Goal: Task Accomplishment & Management: Complete application form

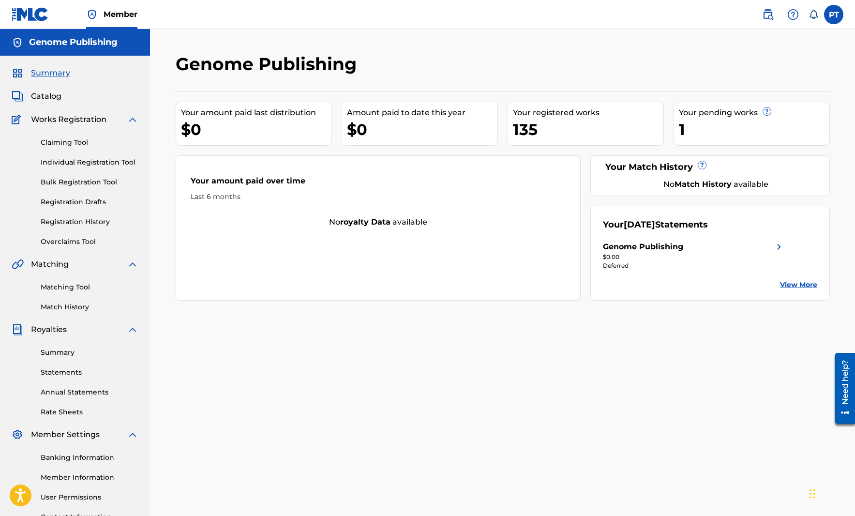
click at [112, 161] on link "Individual Registration Tool" at bounding box center [90, 162] width 98 height 10
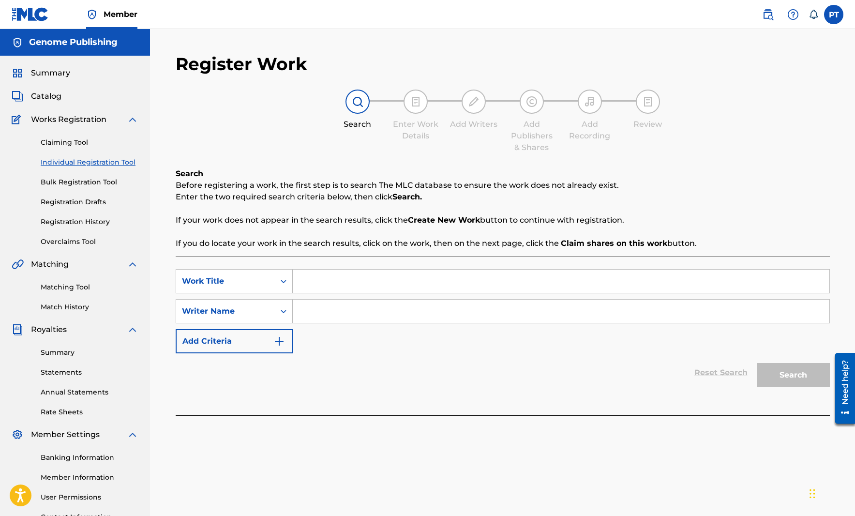
click at [352, 283] on input "Search Form" at bounding box center [561, 281] width 537 height 23
paste input "Rise of the Hippie Days"
type input "Rise of the Hippie Days"
click at [363, 317] on input "Search Form" at bounding box center [561, 311] width 537 height 23
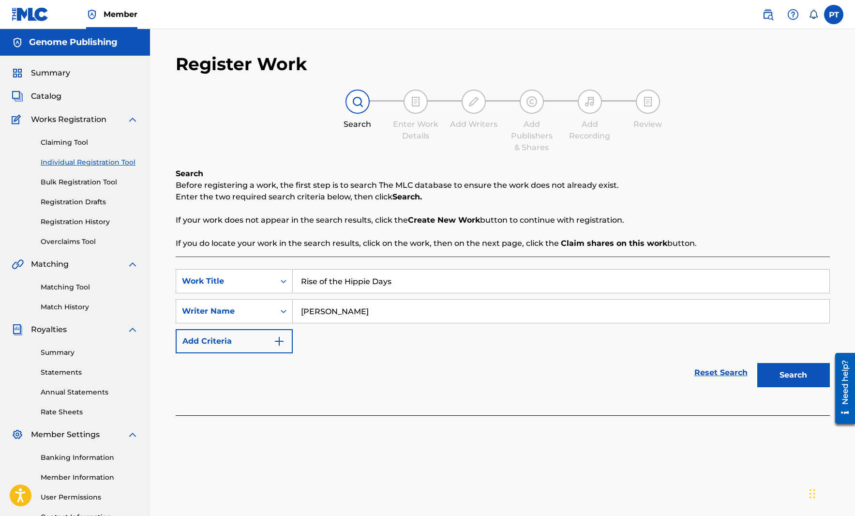
type input "[PERSON_NAME]"
click at [757, 363] on button "Search" at bounding box center [793, 375] width 73 height 24
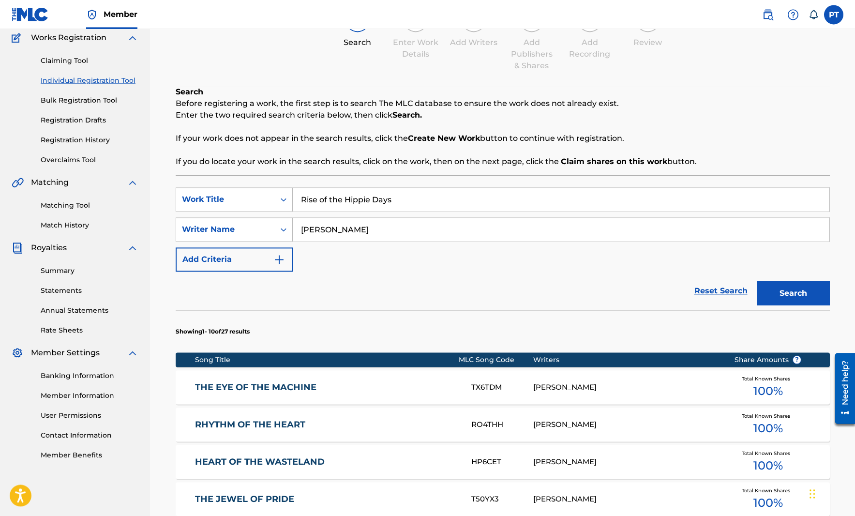
scroll to position [82, 0]
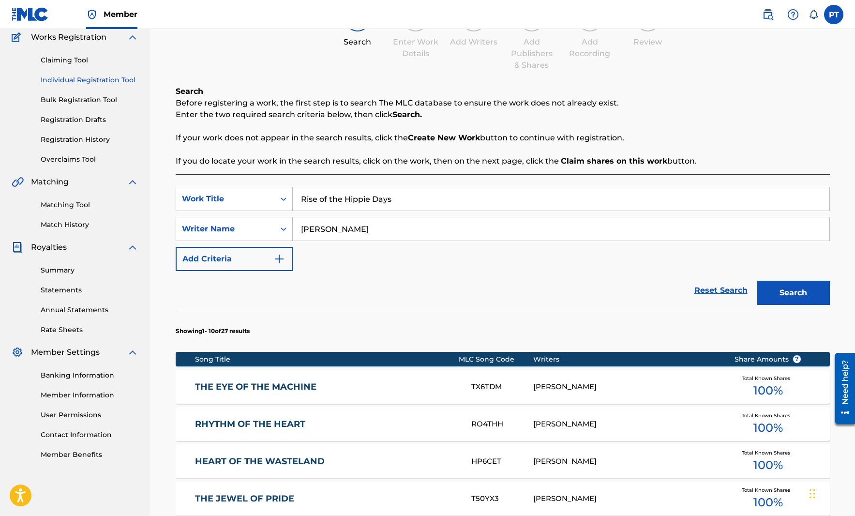
click at [787, 290] on button "Search" at bounding box center [793, 293] width 73 height 24
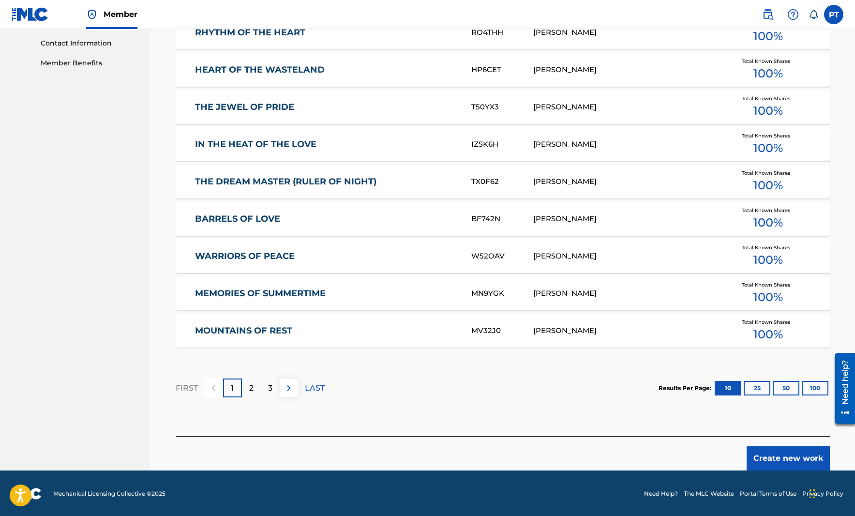
scroll to position [475, 0]
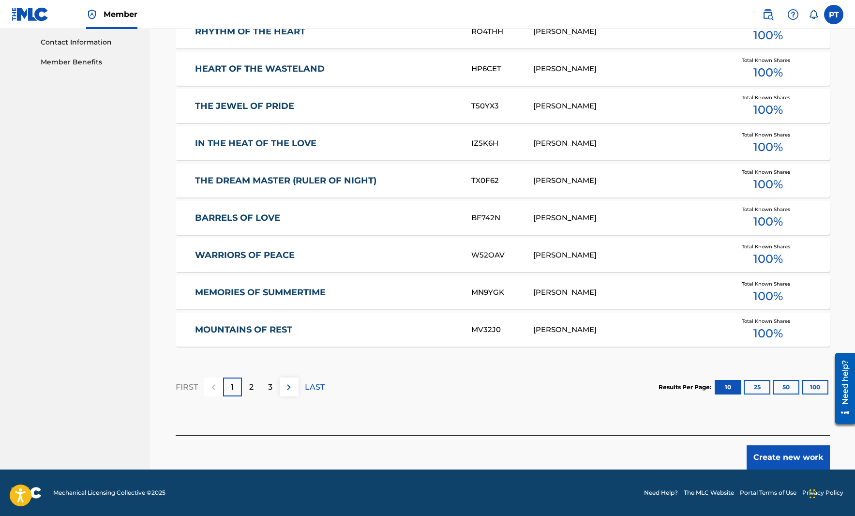
click at [766, 458] on button "Create new work" at bounding box center [788, 457] width 83 height 24
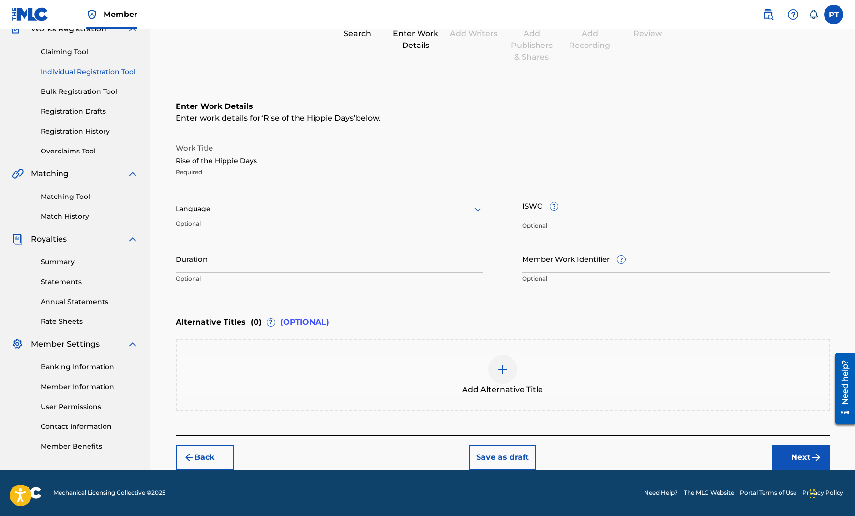
scroll to position [91, 0]
click at [366, 213] on div at bounding box center [330, 209] width 308 height 12
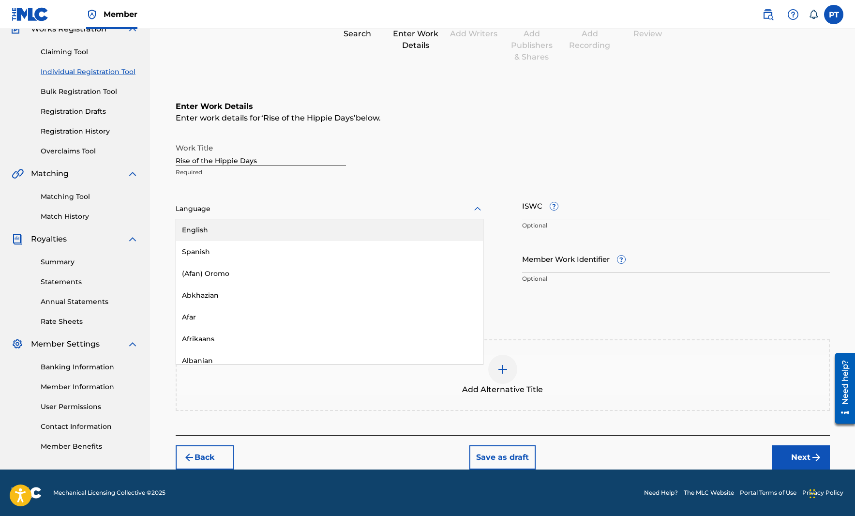
click at [210, 231] on div "English" at bounding box center [329, 230] width 307 height 22
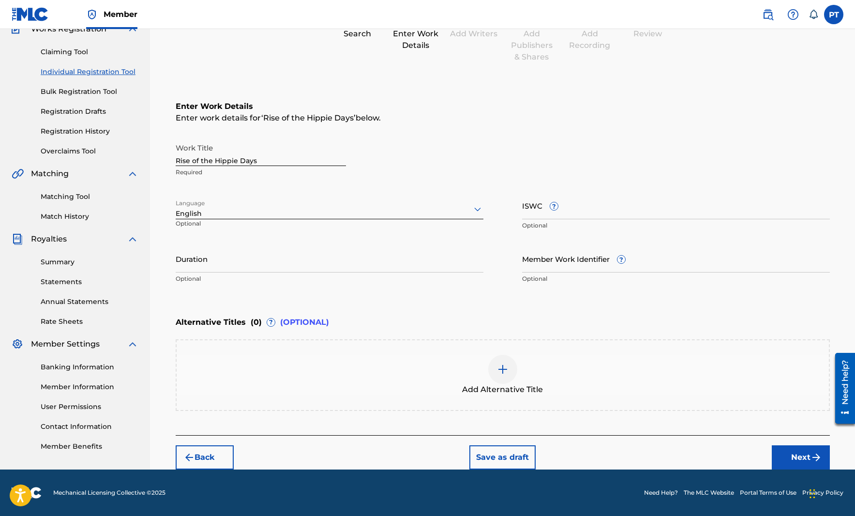
click at [794, 454] on button "Next" at bounding box center [801, 457] width 58 height 24
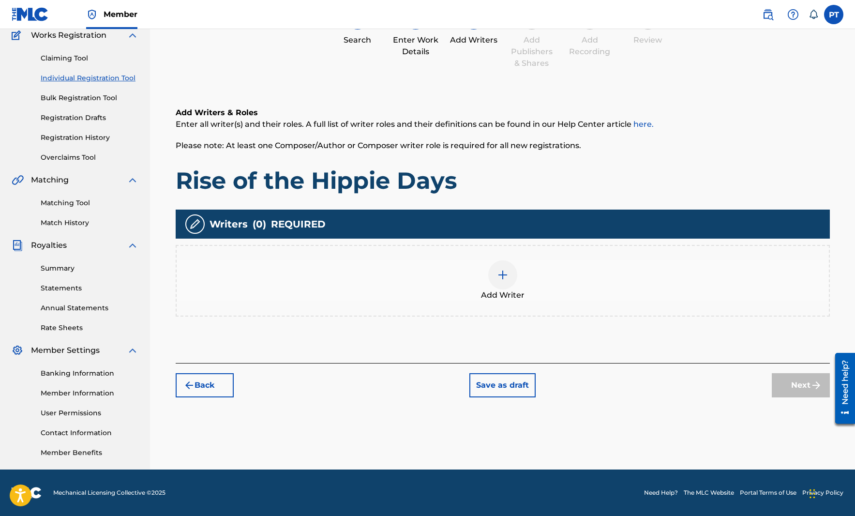
click at [496, 278] on div at bounding box center [502, 274] width 29 height 29
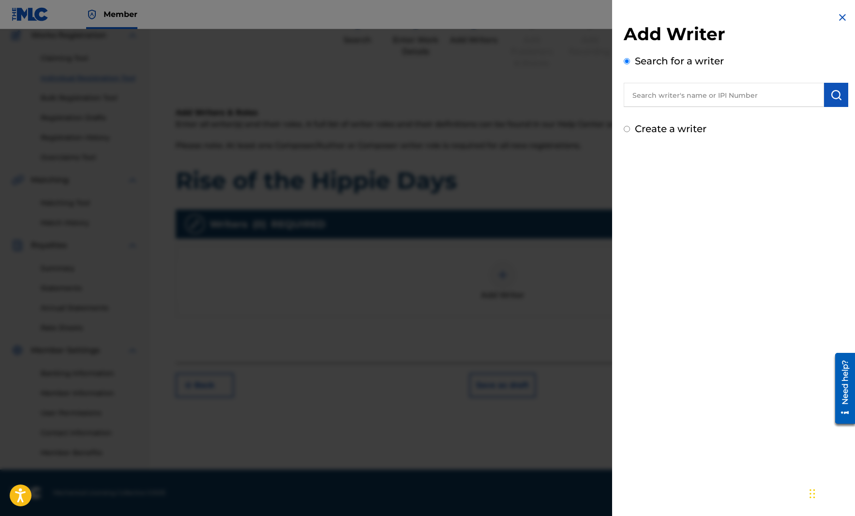
click at [701, 97] on input "text" at bounding box center [724, 95] width 200 height 24
type input "[PERSON_NAME]"
drag, startPoint x: 759, startPoint y: 348, endPoint x: 755, endPoint y: 382, distance: 35.1
click at [759, 348] on div "Add Writer Search for a writer [PERSON_NAME] Create a writer" at bounding box center [736, 258] width 248 height 516
click at [835, 102] on button "submit" at bounding box center [836, 95] width 24 height 24
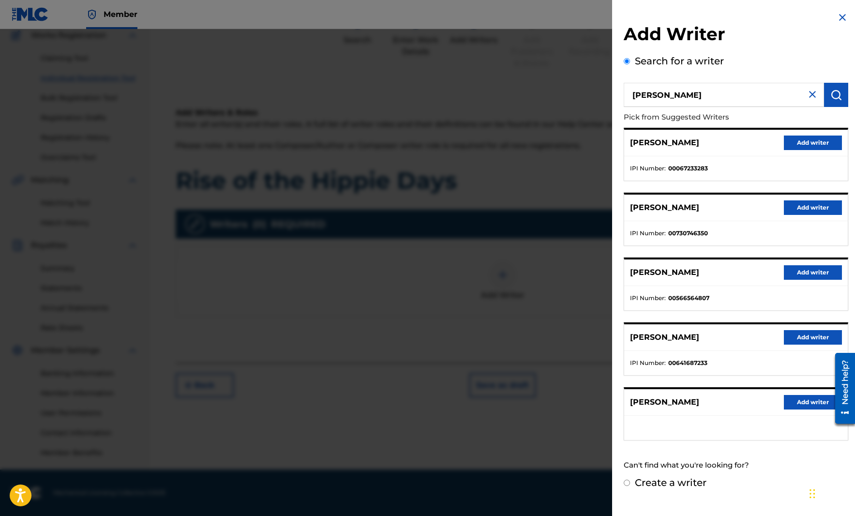
click at [810, 404] on button "Add writer" at bounding box center [813, 402] width 58 height 15
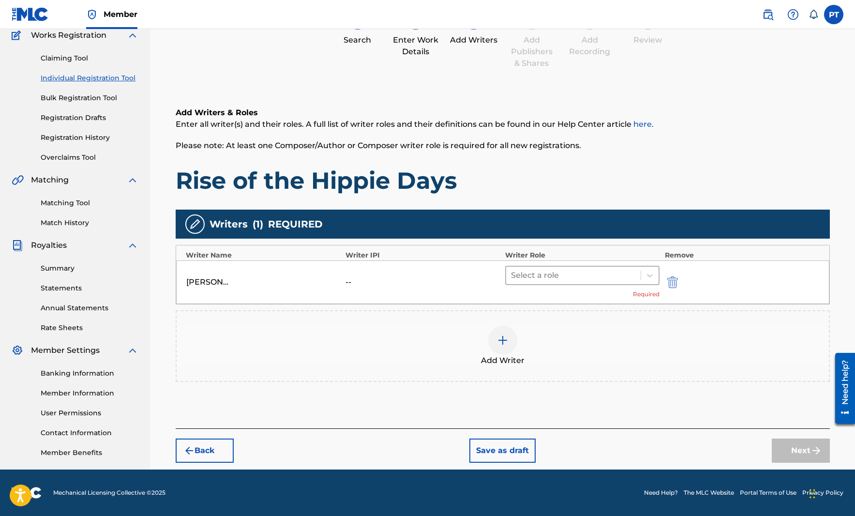
click at [549, 277] on div at bounding box center [573, 276] width 125 height 14
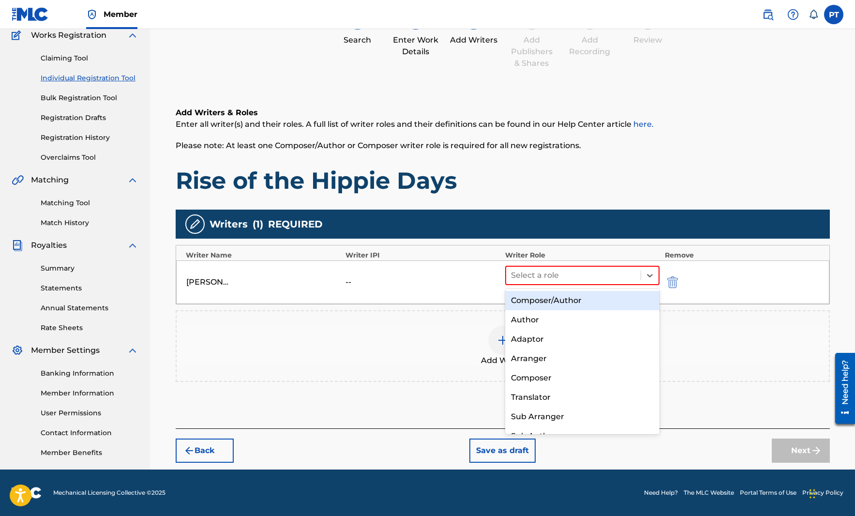
click at [525, 303] on div "Composer/Author" at bounding box center [582, 300] width 155 height 19
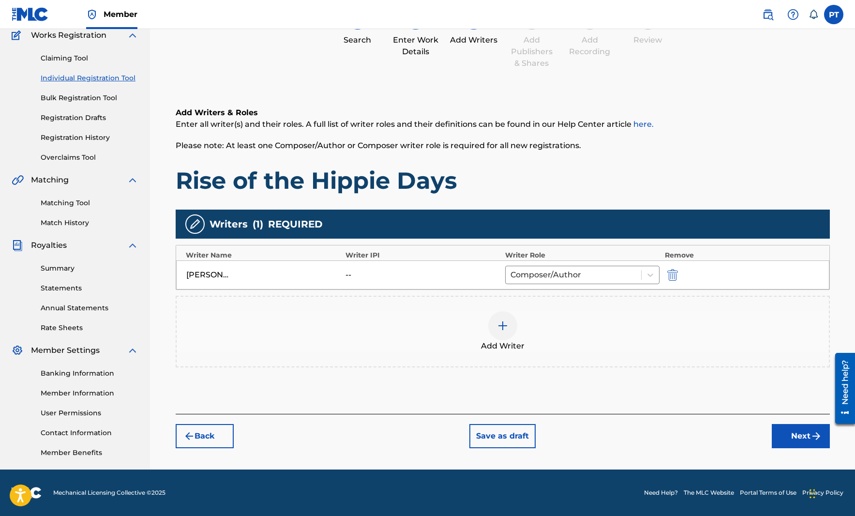
click at [791, 437] on button "Next" at bounding box center [801, 436] width 58 height 24
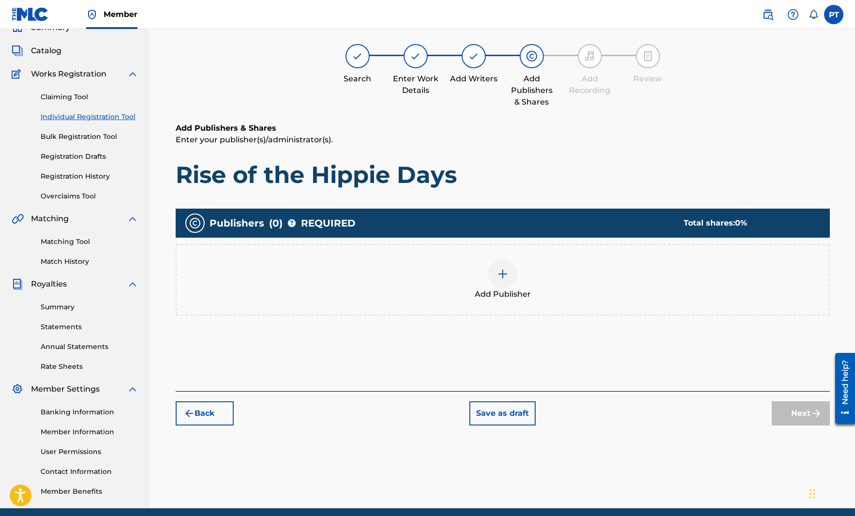
scroll to position [44, 0]
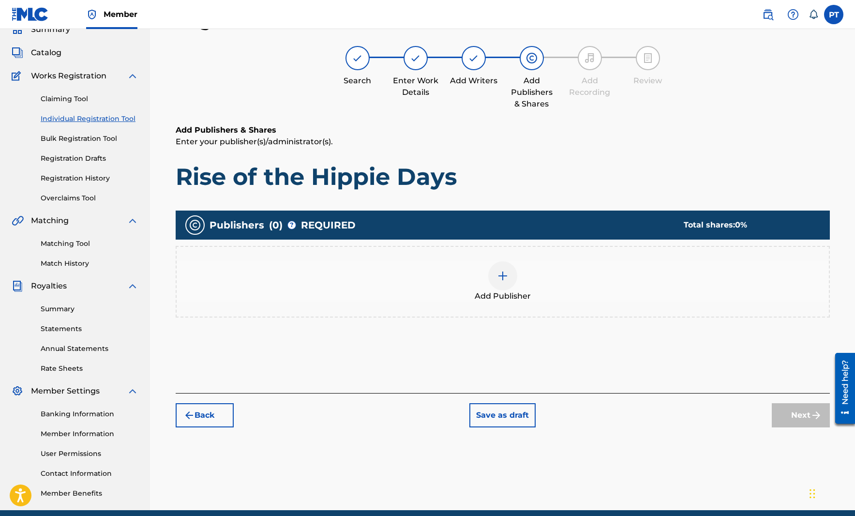
click at [506, 276] on img at bounding box center [503, 276] width 12 height 12
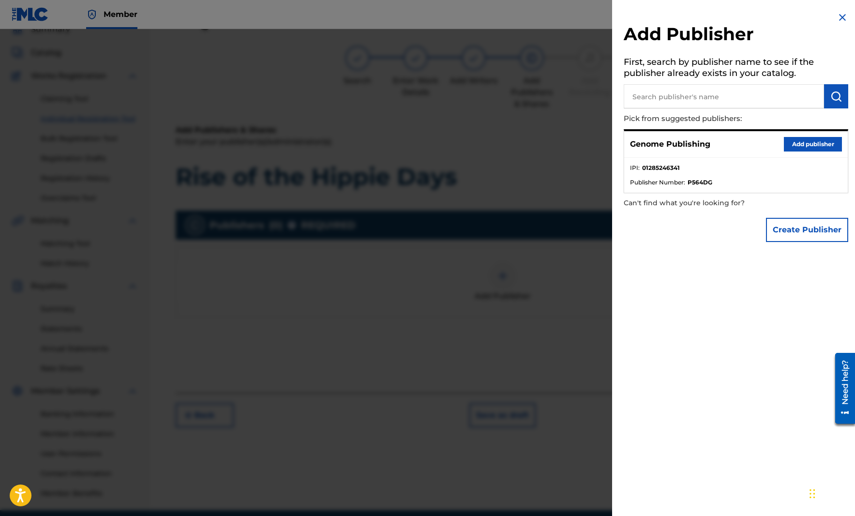
click at [810, 145] on button "Add publisher" at bounding box center [813, 144] width 58 height 15
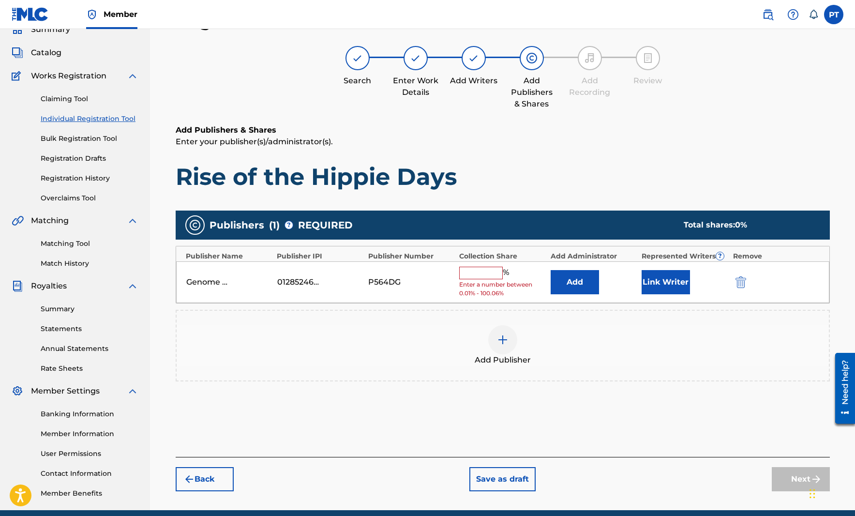
drag, startPoint x: 463, startPoint y: 259, endPoint x: 469, endPoint y: 266, distance: 8.6
click at [465, 263] on div "Publisher Name Publisher IPI Publisher Number Collection Share Add Administrato…" at bounding box center [503, 275] width 654 height 58
click at [477, 273] on input "text" at bounding box center [481, 273] width 44 height 13
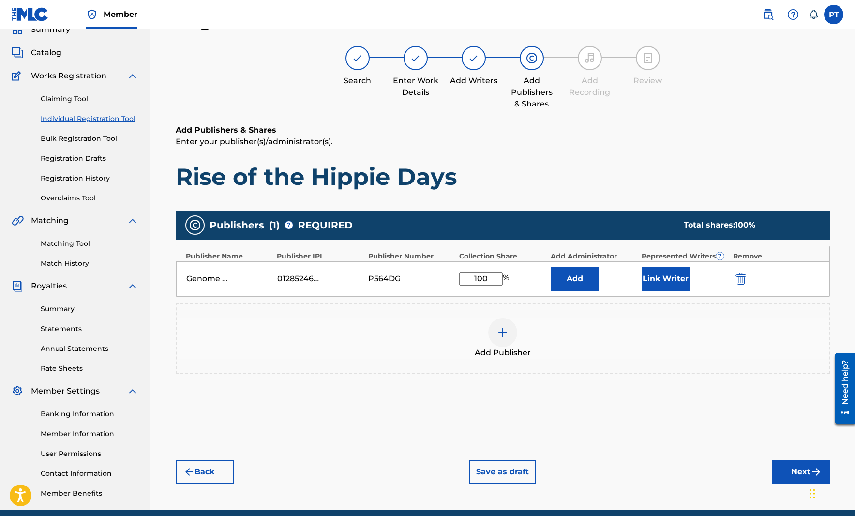
type input "100"
click at [677, 283] on button "Link Writer" at bounding box center [666, 279] width 48 height 24
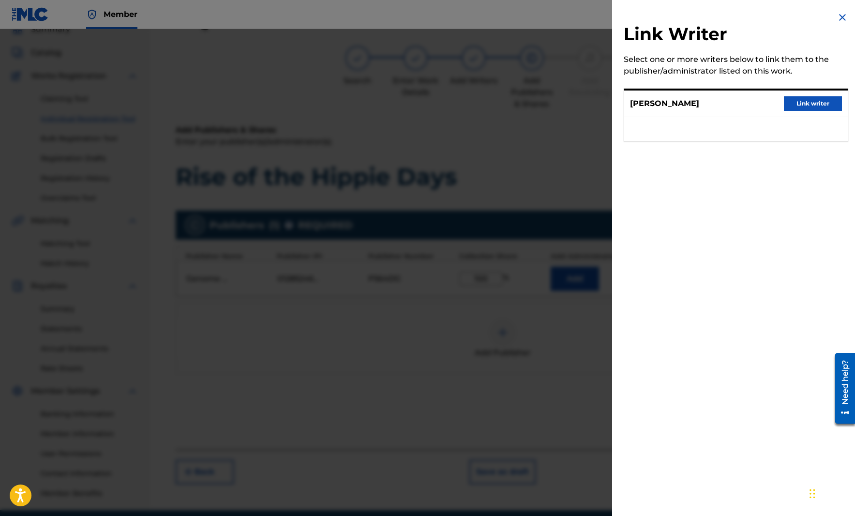
click at [820, 108] on button "Link writer" at bounding box center [813, 103] width 58 height 15
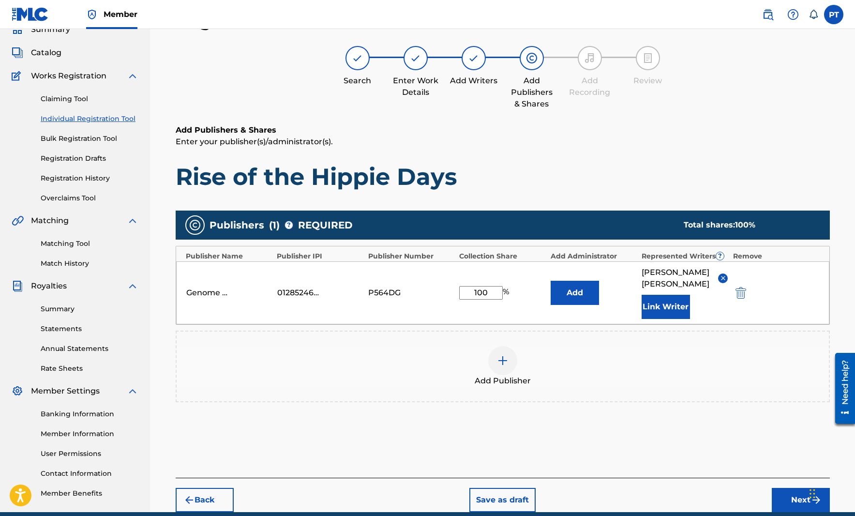
click at [785, 488] on button "Next" at bounding box center [801, 500] width 58 height 24
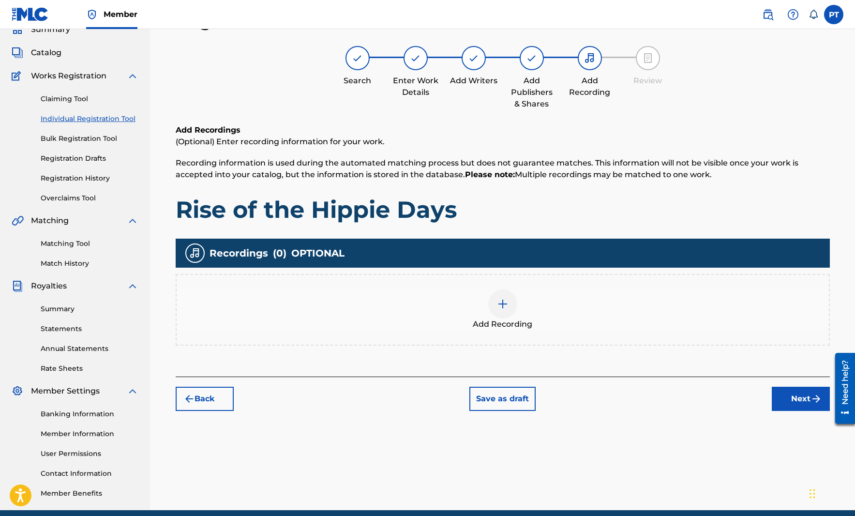
click at [498, 303] on img at bounding box center [503, 304] width 12 height 12
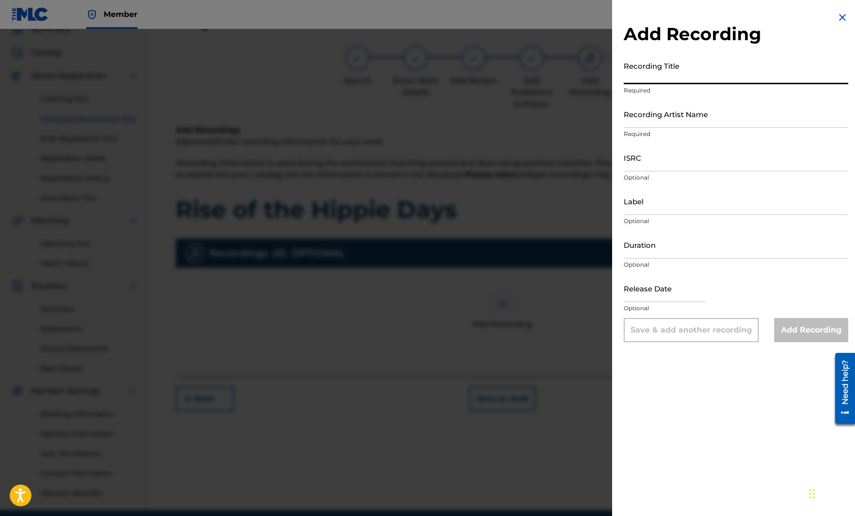
paste input "Rise of the Hippie Days"
type input "Rise of the Hippie Days"
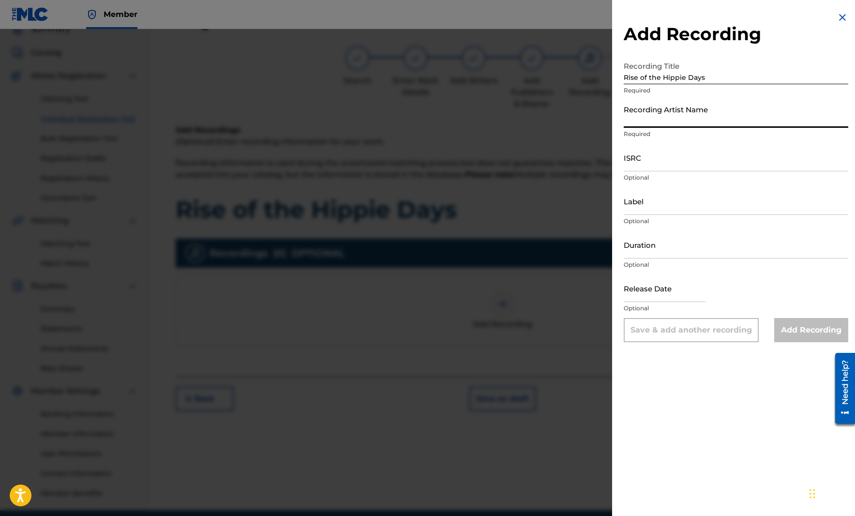
click at [643, 121] on input "Recording Artist Name" at bounding box center [736, 114] width 225 height 28
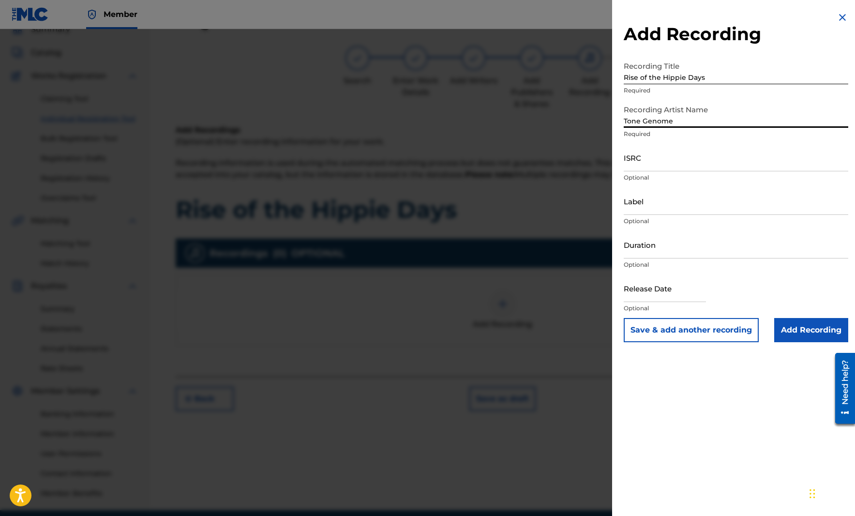
type input "Tone Genome"
select select "7"
select select "2025"
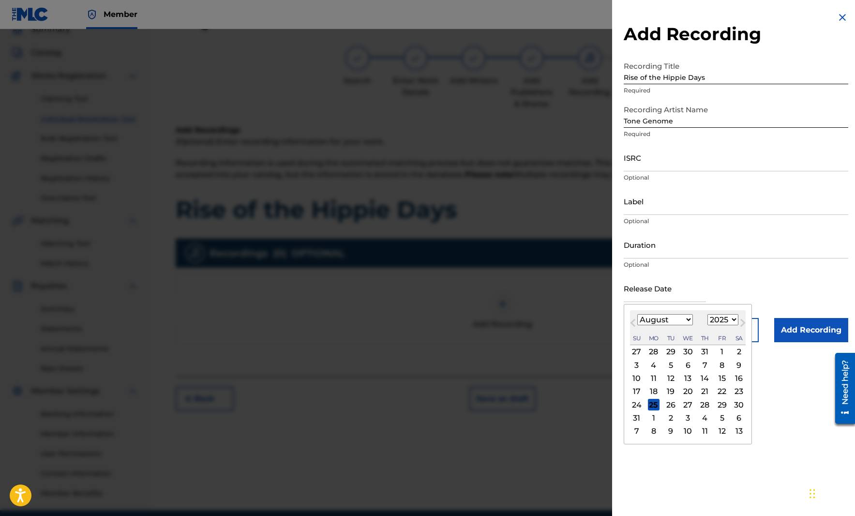
click at [685, 297] on input "text" at bounding box center [665, 288] width 82 height 28
click at [652, 405] on div "25" at bounding box center [654, 405] width 12 height 12
type input "[DATE]"
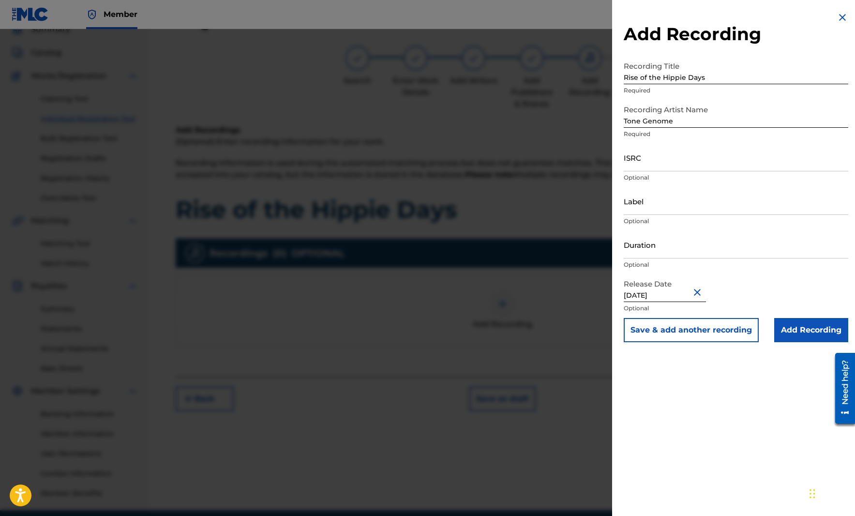
click at [799, 332] on input "Add Recording" at bounding box center [811, 330] width 74 height 24
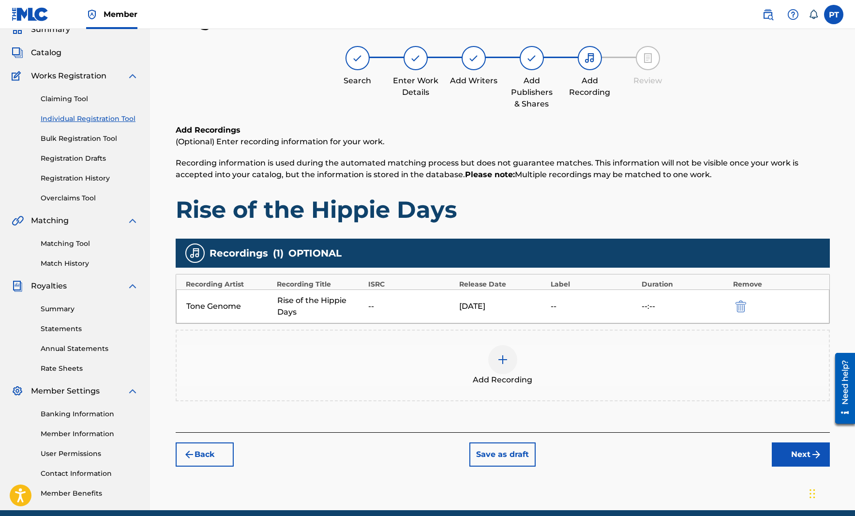
click at [794, 453] on button "Next" at bounding box center [801, 454] width 58 height 24
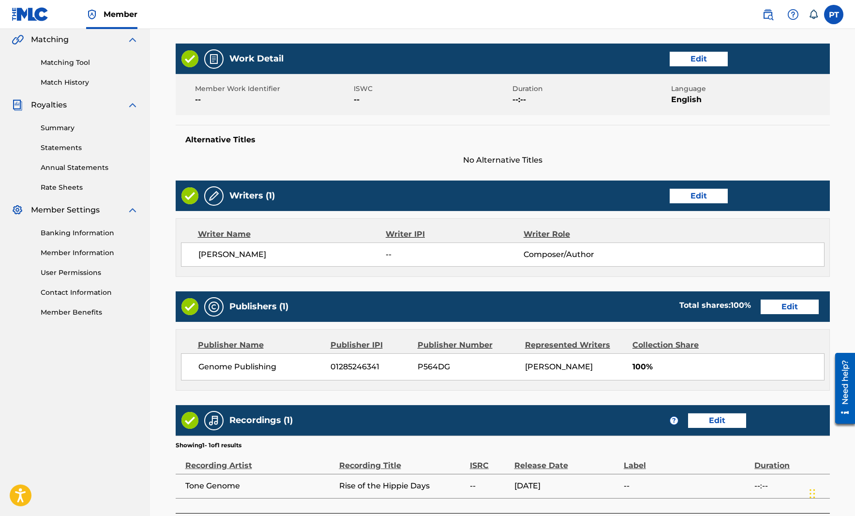
scroll to position [303, 0]
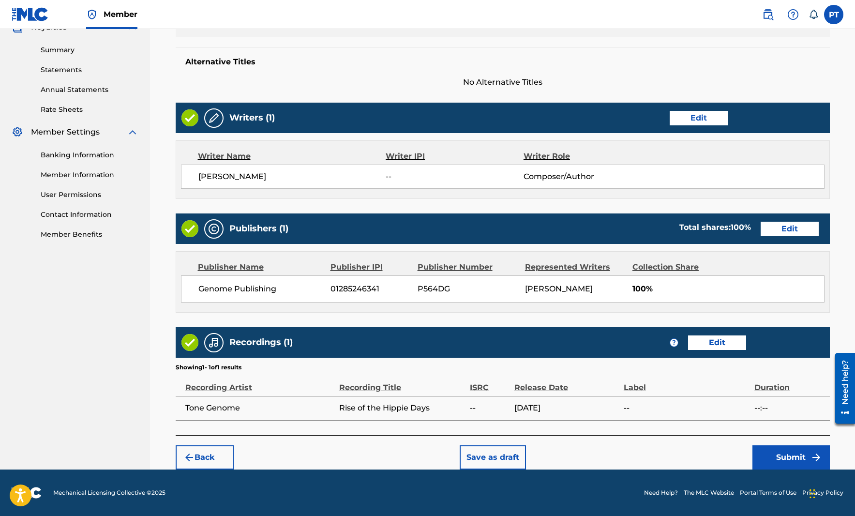
click at [787, 456] on button "Submit" at bounding box center [791, 457] width 77 height 24
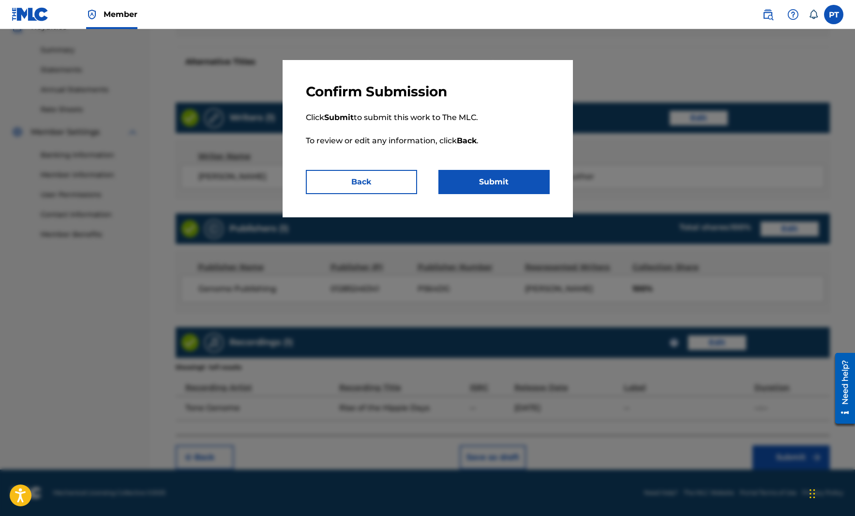
click at [508, 182] on button "Submit" at bounding box center [494, 182] width 111 height 24
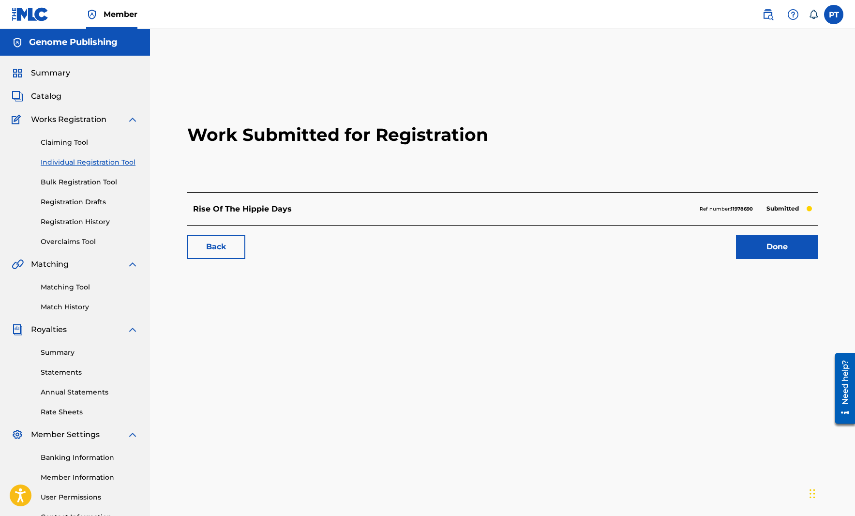
click at [788, 247] on link "Done" at bounding box center [777, 247] width 82 height 24
